Goal: Transaction & Acquisition: Purchase product/service

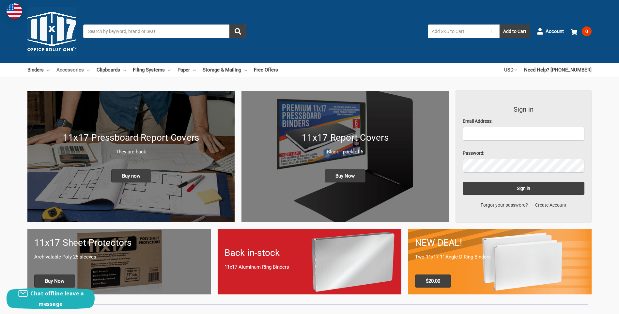
click at [85, 70] on link "Accessories" at bounding box center [72, 70] width 33 height 14
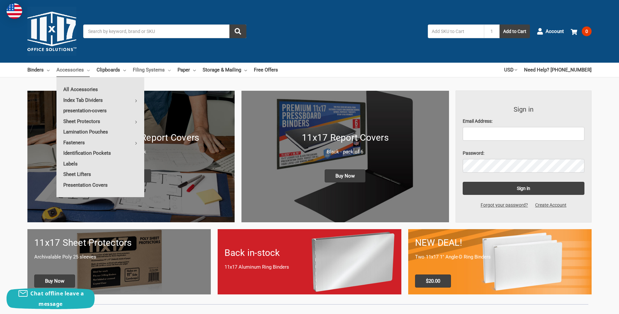
click at [168, 71] on icon at bounding box center [169, 70] width 3 height 3
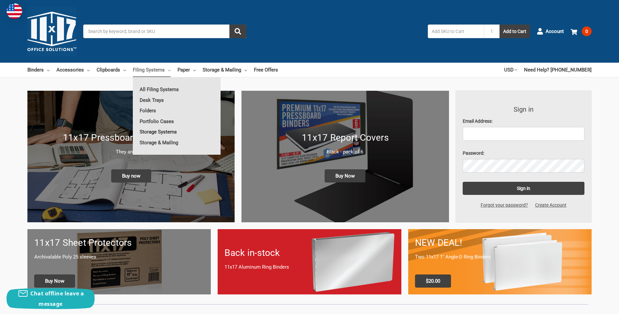
click at [151, 132] on link "Storage Systems" at bounding box center [177, 132] width 88 height 10
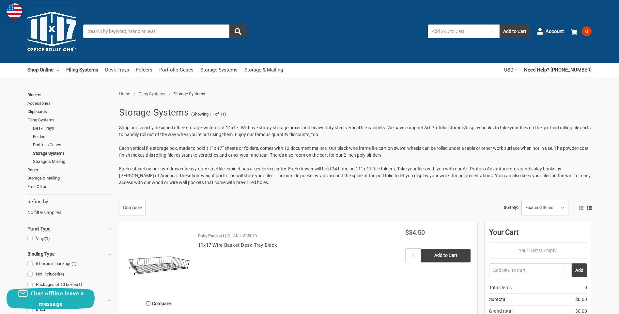
click at [112, 32] on input "Search" at bounding box center [164, 31] width 163 height 14
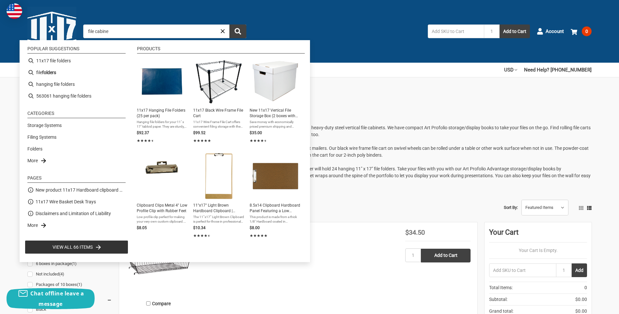
type input "file cabinet"
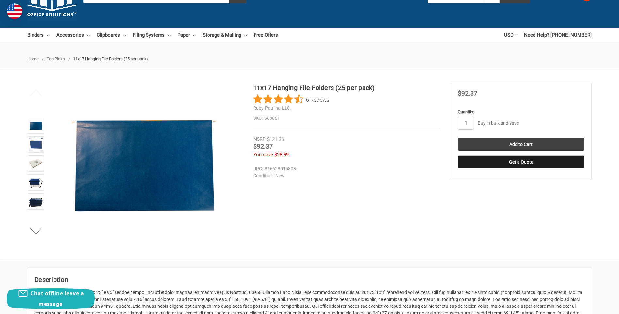
scroll to position [65, 0]
